Goal: Task Accomplishment & Management: Manage account settings

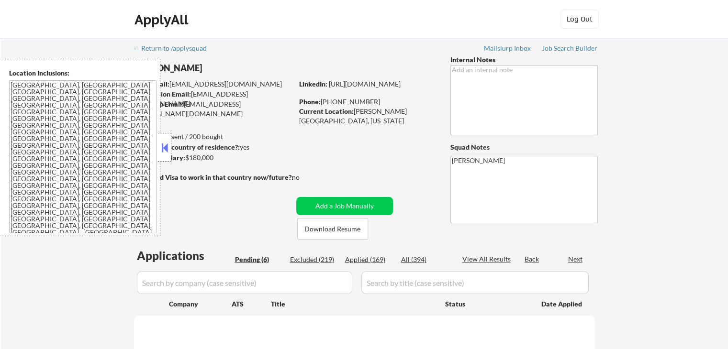
select select ""pending""
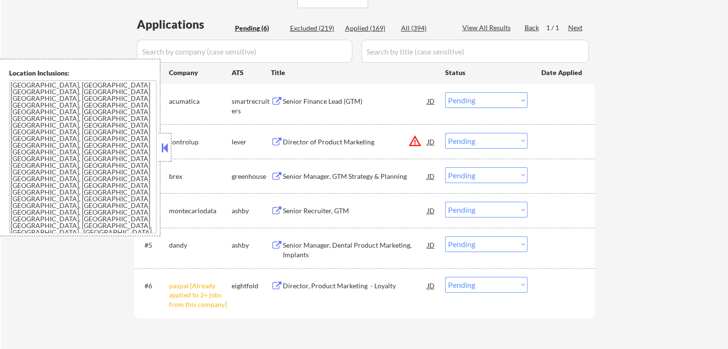
scroll to position [287, 0]
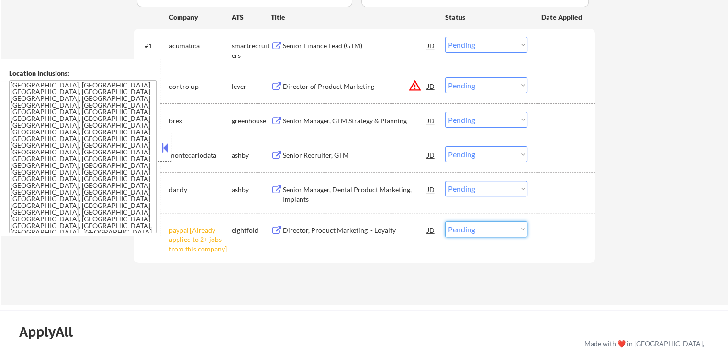
drag, startPoint x: 455, startPoint y: 230, endPoint x: 458, endPoint y: 247, distance: 18.1
click at [455, 230] on select "Choose an option... Pending Applied Excluded (Questions) Excluded (Expired) Exc…" at bounding box center [486, 230] width 82 height 16
select select ""excluded__other_""
click at [445, 222] on select "Choose an option... Pending Applied Excluded (Questions) Excluded (Expired) Exc…" at bounding box center [486, 230] width 82 height 16
click at [465, 268] on div "Applications Pending (6) Excluded (219) Applied (169) All (394) View All Result…" at bounding box center [364, 124] width 461 height 326
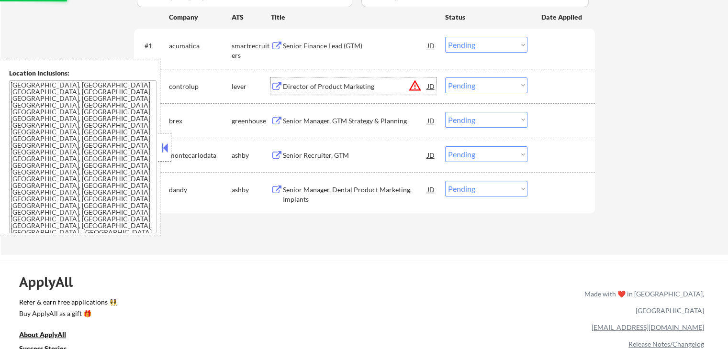
click at [329, 87] on div "Director of Product Marketing" at bounding box center [355, 87] width 145 height 10
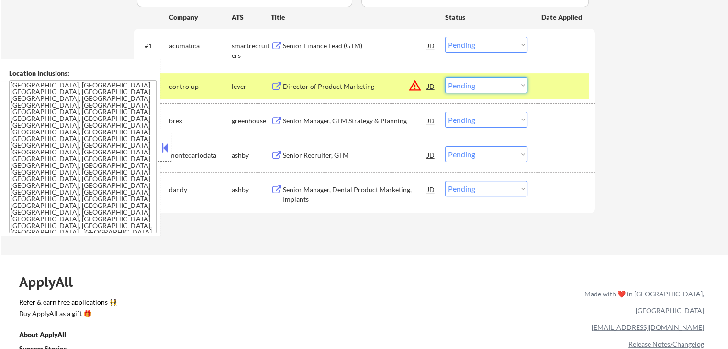
drag, startPoint x: 463, startPoint y: 84, endPoint x: 466, endPoint y: 92, distance: 8.5
click at [463, 87] on select "Choose an option... Pending Applied Excluded (Questions) Excluded (Expired) Exc…" at bounding box center [486, 86] width 82 height 16
click at [445, 78] on select "Choose an option... Pending Applied Excluded (Questions) Excluded (Expired) Exc…" at bounding box center [486, 86] width 82 height 16
click at [416, 224] on div "Applications Pending (5) Excluded (220) Applied (169) All (394) View All Result…" at bounding box center [364, 99] width 461 height 276
select select ""pending""
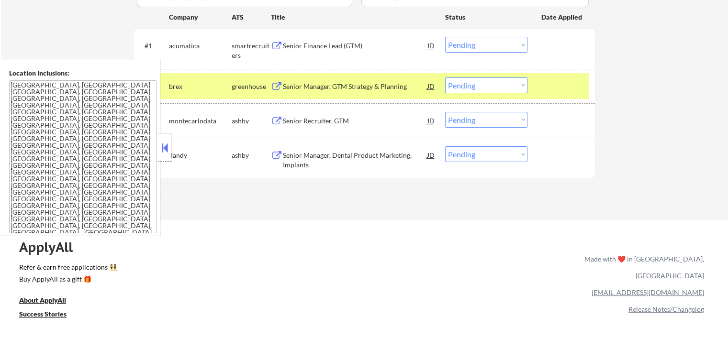
click at [360, 44] on div "Senior Finance Lead (GTM)" at bounding box center [355, 46] width 145 height 10
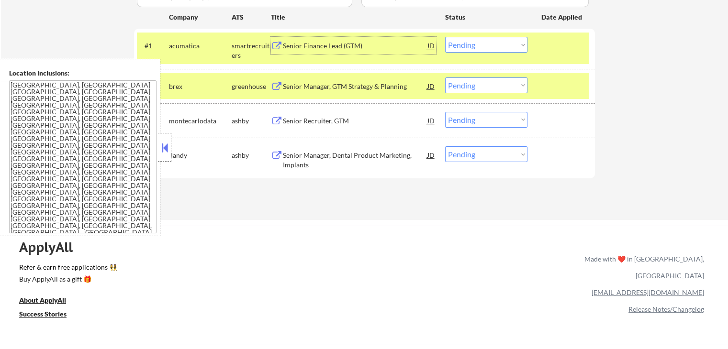
click at [362, 88] on div "Senior Manager, GTM Strategy & Planning" at bounding box center [355, 87] width 145 height 10
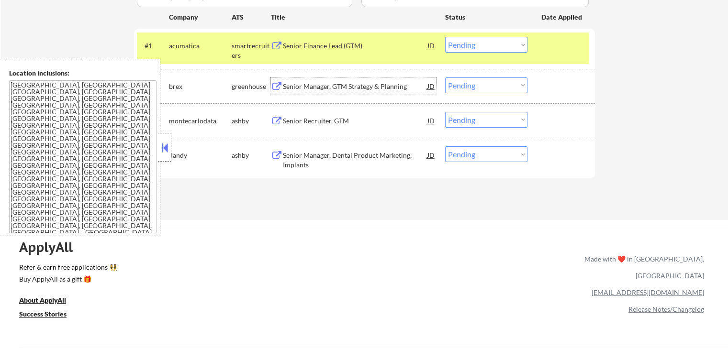
click at [457, 50] on select "Choose an option... Pending Applied Excluded (Questions) Excluded (Expired) Exc…" at bounding box center [486, 45] width 82 height 16
click at [445, 37] on select "Choose an option... Pending Applied Excluded (Questions) Excluded (Expired) Exc…" at bounding box center [486, 45] width 82 height 16
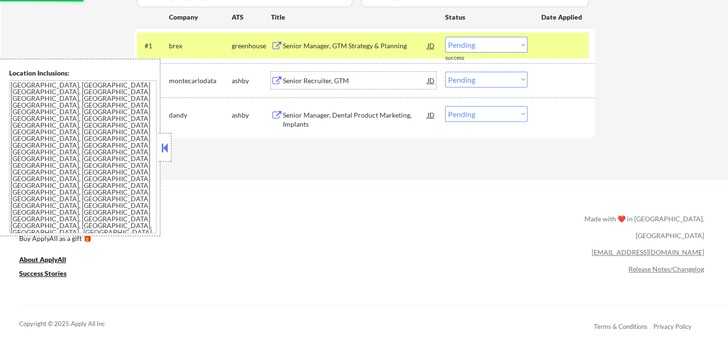
click at [339, 77] on div "Senior Recruiter, GTM" at bounding box center [355, 81] width 145 height 10
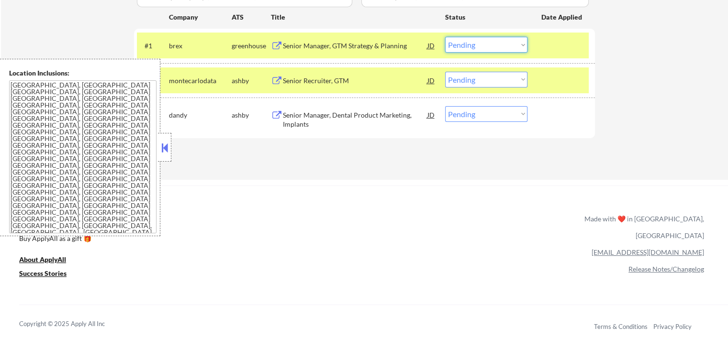
click at [448, 48] on select "Choose an option... Pending Applied Excluded (Questions) Excluded (Expired) Exc…" at bounding box center [486, 45] width 82 height 16
click at [445, 37] on select "Choose an option... Pending Applied Excluded (Questions) Excluded (Expired) Exc…" at bounding box center [486, 45] width 82 height 16
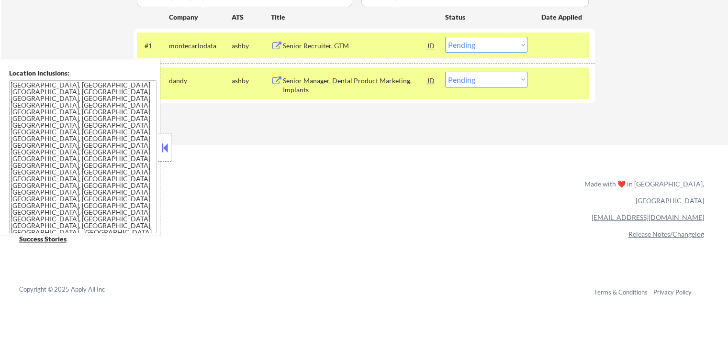
click at [340, 82] on div "Senior Manager, Dental Product Marketing, Implants" at bounding box center [355, 85] width 145 height 19
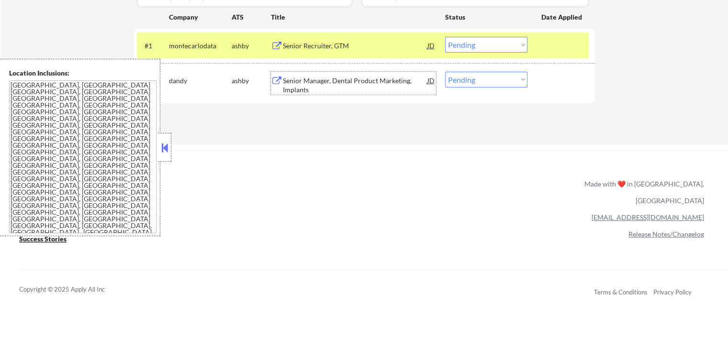
click at [465, 40] on select "Choose an option... Pending Applied Excluded (Questions) Excluded (Expired) Exc…" at bounding box center [486, 45] width 82 height 16
click at [445, 37] on select "Choose an option... Pending Applied Excluded (Questions) Excluded (Expired) Exc…" at bounding box center [486, 45] width 82 height 16
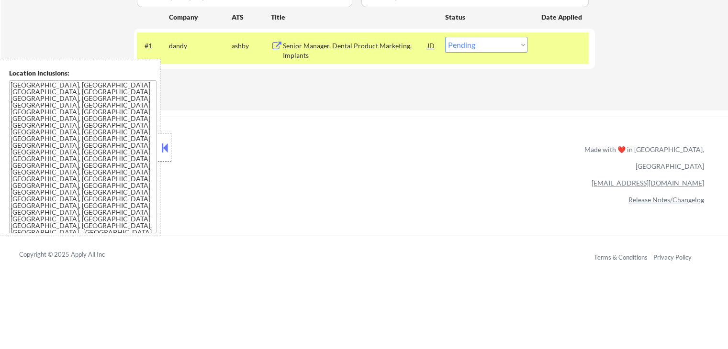
click at [466, 42] on select "Choose an option... Pending Applied Excluded (Questions) Excluded (Expired) Exc…" at bounding box center [486, 45] width 82 height 16
select select ""applied""
click at [445, 37] on select "Choose an option... Pending Applied Excluded (Questions) Excluded (Expired) Exc…" at bounding box center [486, 45] width 82 height 16
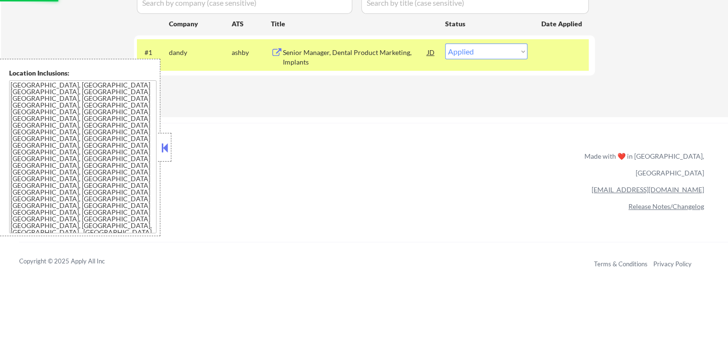
scroll to position [191, 0]
